Goal: Complete application form

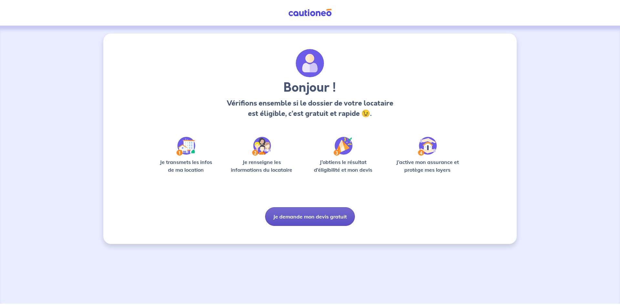
click at [304, 218] on button "Je demande mon devis gratuit" at bounding box center [310, 216] width 90 height 19
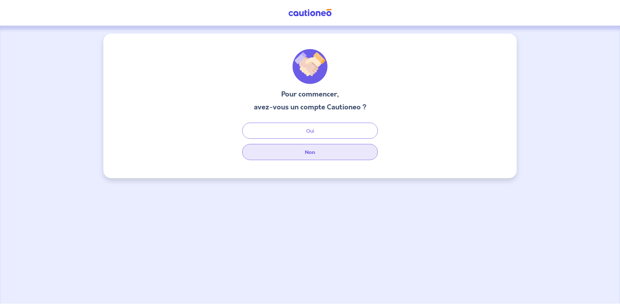
click at [307, 154] on button "Non" at bounding box center [310, 152] width 136 height 16
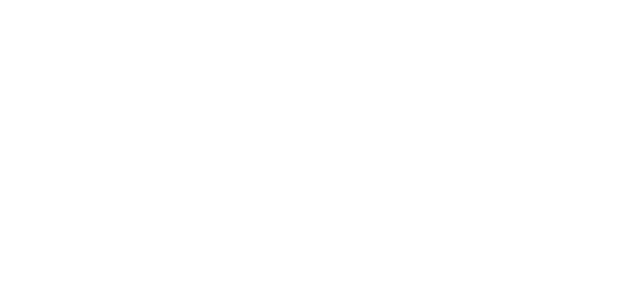
select select "FR"
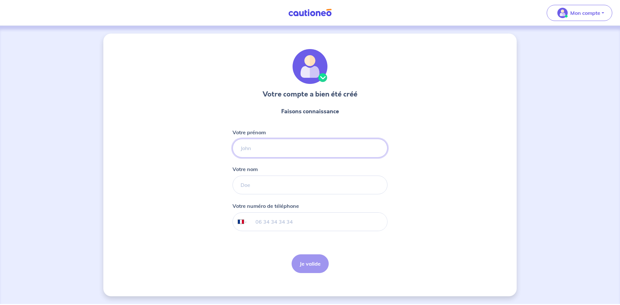
click at [270, 148] on input "Votre prénom" at bounding box center [310, 148] width 155 height 19
type input "[PERSON_NAME]"
type input "Herbillion"
type input "06 24 35 07 57"
click at [298, 264] on button "Je valide" at bounding box center [310, 264] width 37 height 19
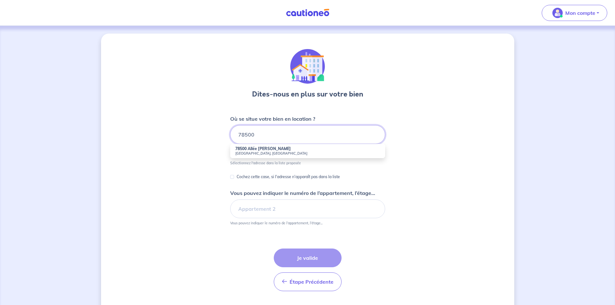
drag, startPoint x: 286, startPoint y: 135, endPoint x: 246, endPoint y: 135, distance: 40.7
click at [246, 135] on input "78500" at bounding box center [307, 134] width 155 height 19
click at [266, 133] on input "78500" at bounding box center [307, 134] width 155 height 19
type input "7"
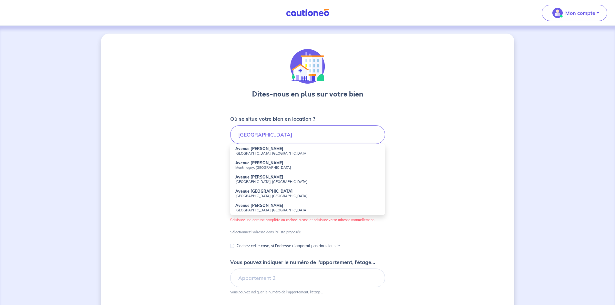
click at [266, 207] on strong "Avenue [PERSON_NAME]" at bounding box center [260, 205] width 48 height 5
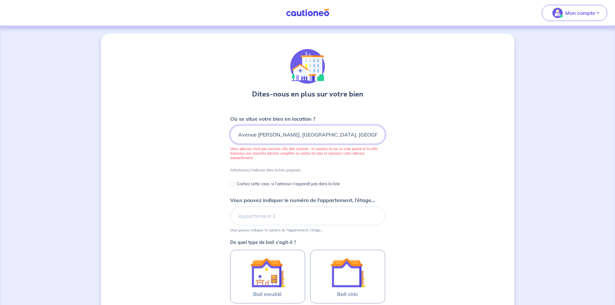
click at [236, 134] on input "Avenue [PERSON_NAME], [GEOGRAPHIC_DATA], [GEOGRAPHIC_DATA]" at bounding box center [307, 134] width 155 height 19
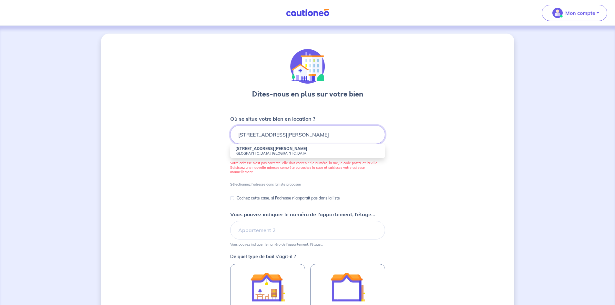
type input "[STREET_ADDRESS][PERSON_NAME]"
click at [251, 150] on strong "[STREET_ADDRESS][PERSON_NAME]" at bounding box center [272, 148] width 72 height 5
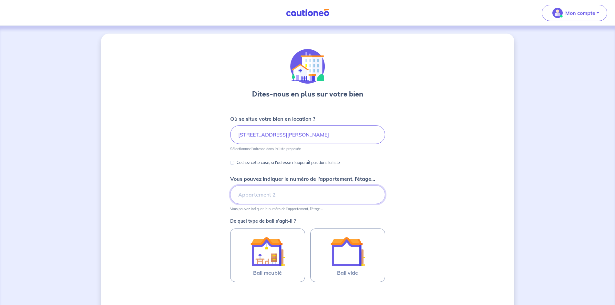
click at [264, 194] on input "Vous pouvez indiquer le numéro de l’appartement, l’étage..." at bounding box center [307, 194] width 155 height 19
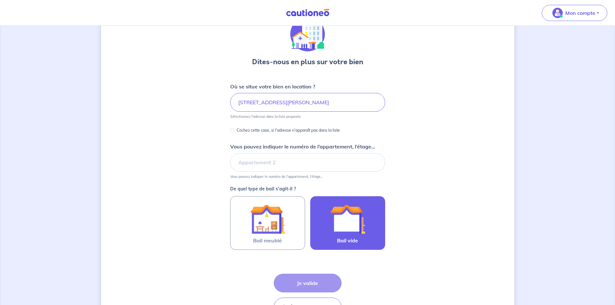
click at [349, 216] on img at bounding box center [348, 219] width 35 height 35
click at [0, 0] on input "Bail vide" at bounding box center [0, 0] width 0 height 0
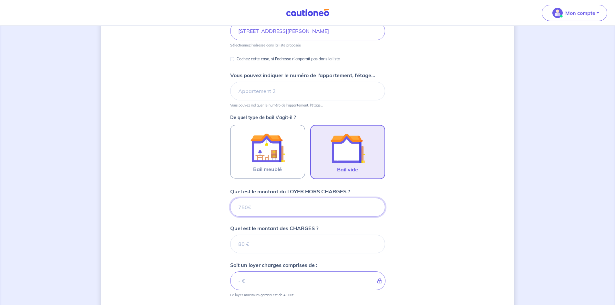
scroll to position [96, 0]
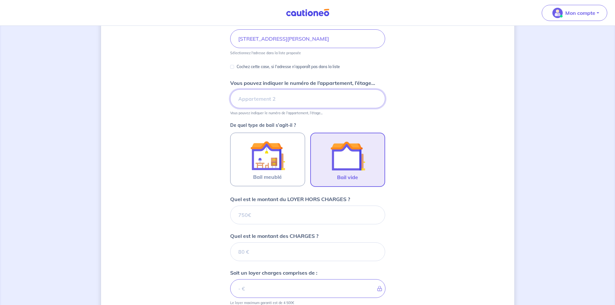
click at [279, 98] on input "Vous pouvez indiquer le numéro de l’appartement, l’étage..." at bounding box center [307, 98] width 155 height 19
type input "1102"
click at [285, 215] on input "Quel est le montant du LOYER HORS CHARGES ?" at bounding box center [307, 215] width 155 height 19
type input "614"
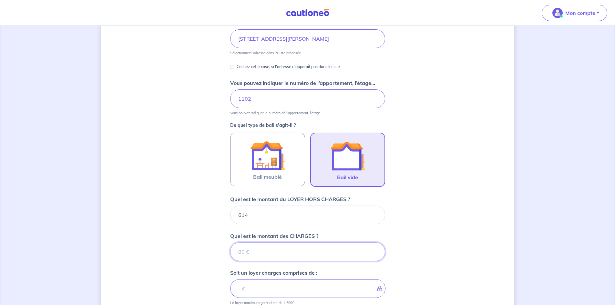
click at [244, 254] on input "Quel est le montant des CHARGES ?" at bounding box center [307, 252] width 155 height 19
type input "201"
type input "815"
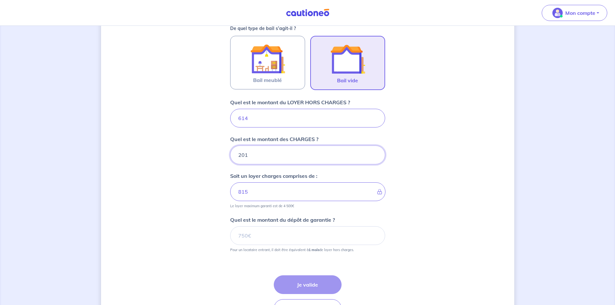
type input "201"
click at [302, 238] on input "Quel est le montant du dépôt de garantie ?" at bounding box center [307, 235] width 155 height 19
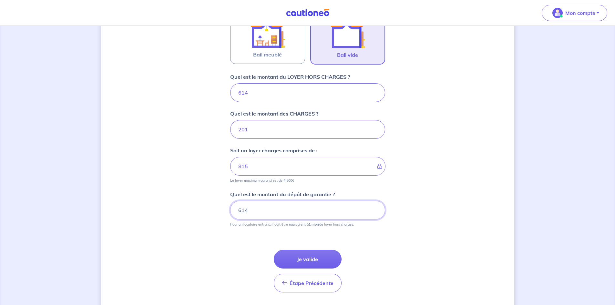
scroll to position [237, 0]
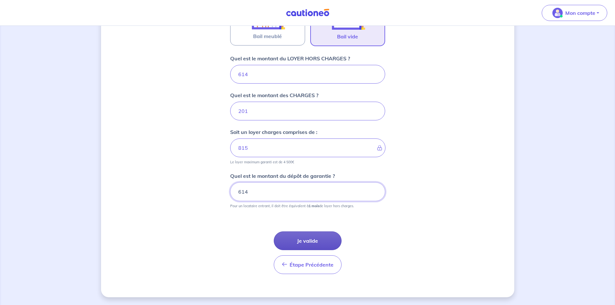
type input "614"
click at [318, 241] on button "Je valide" at bounding box center [308, 241] width 68 height 19
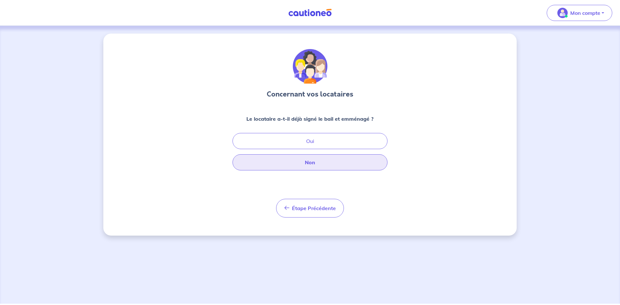
click at [310, 162] on button "Non" at bounding box center [310, 162] width 155 height 16
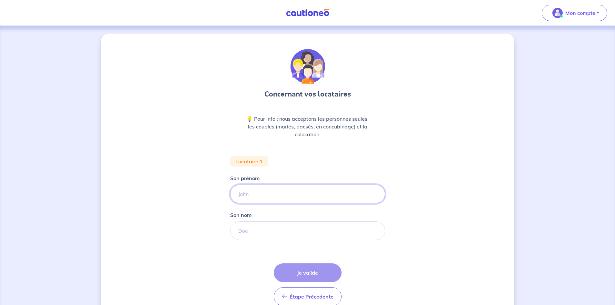
click at [289, 195] on input "Son prénom" at bounding box center [307, 194] width 155 height 19
type input "Lamia"
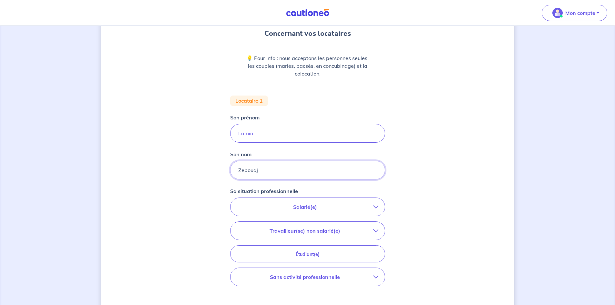
scroll to position [65, 0]
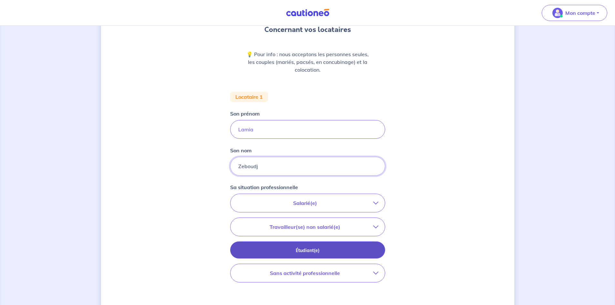
type input "Zeboudj"
click at [331, 251] on p "Étudiant(e)" at bounding box center [307, 250] width 139 height 7
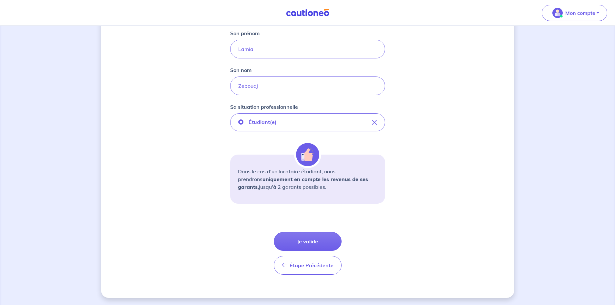
scroll to position [146, 0]
click at [299, 240] on button "Je valide" at bounding box center [308, 241] width 68 height 19
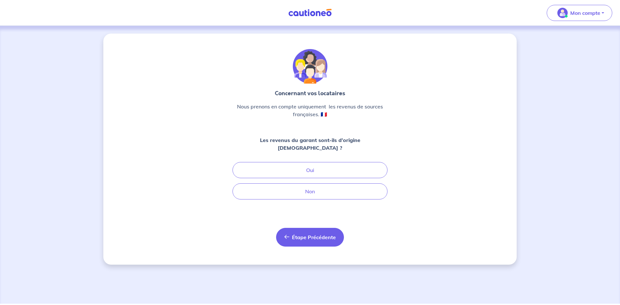
click at [312, 234] on span "Étape Précédente" at bounding box center [314, 237] width 44 height 6
